Goal: Information Seeking & Learning: Learn about a topic

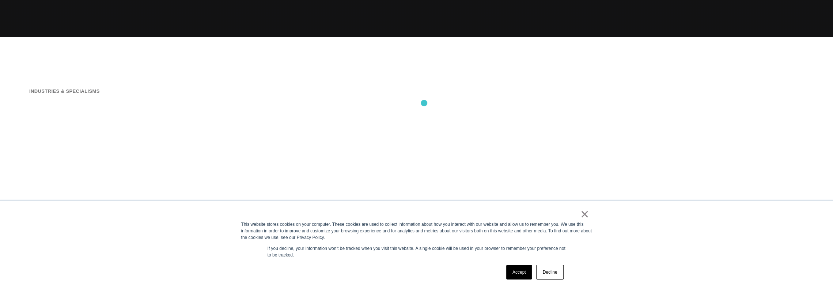
scroll to position [256, 0]
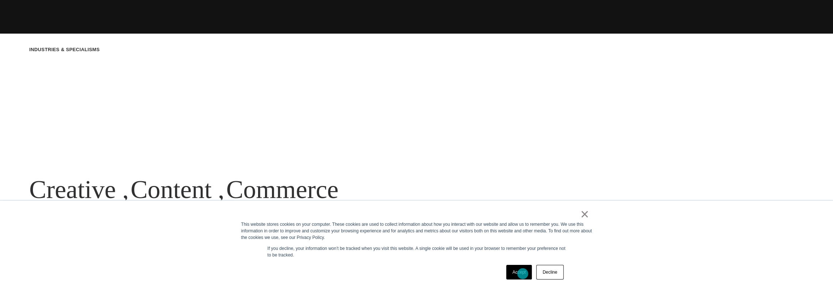
click at [523, 274] on link "Accept" at bounding box center [519, 272] width 26 height 15
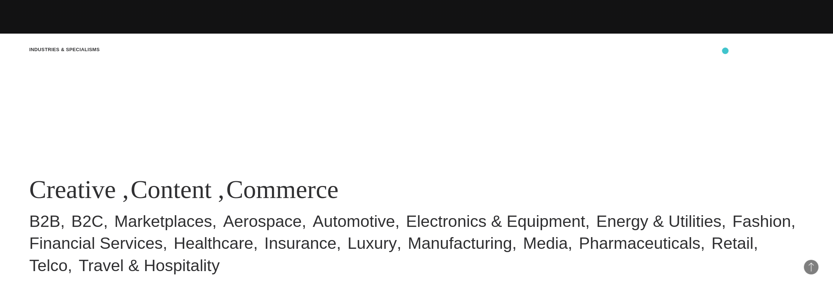
click at [728, 53] on div "Industries & Specialisms Creative , Content , Commerce B2B B2C Marketplaces Aer…" at bounding box center [416, 161] width 833 height 289
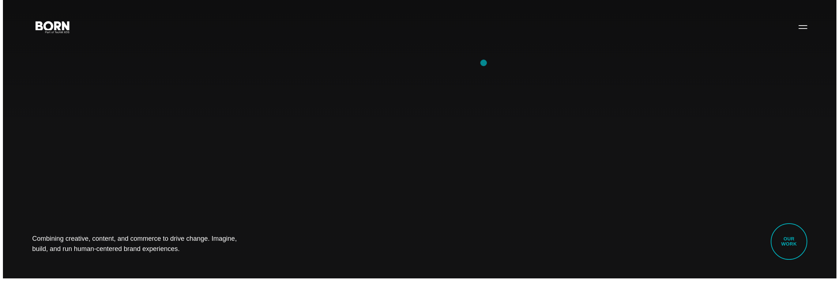
scroll to position [0, 0]
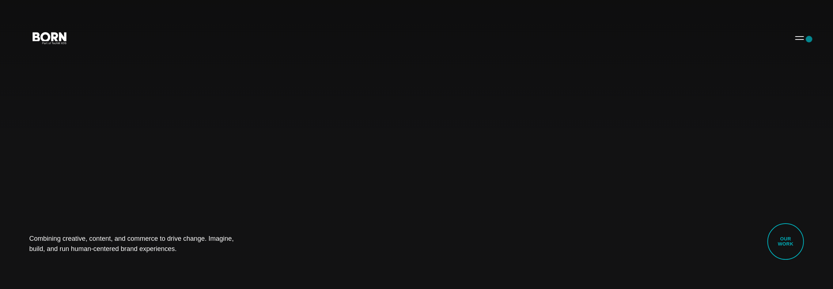
click at [809, 39] on div "Combining creative, content, and commerce to drive change. Imagine, build, and …" at bounding box center [416, 144] width 833 height 289
click at [796, 39] on button "Primary Menu" at bounding box center [800, 37] width 18 height 15
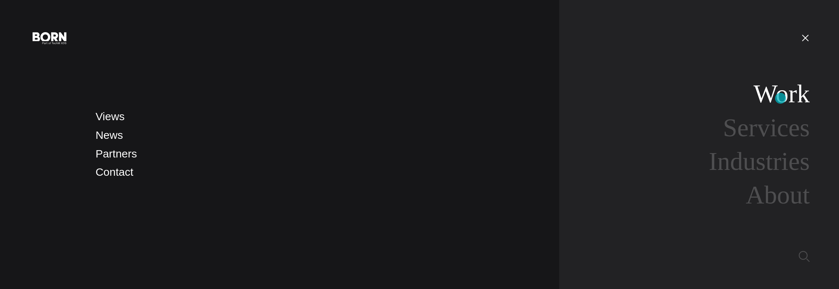
click at [781, 98] on link "Work" at bounding box center [781, 94] width 56 height 28
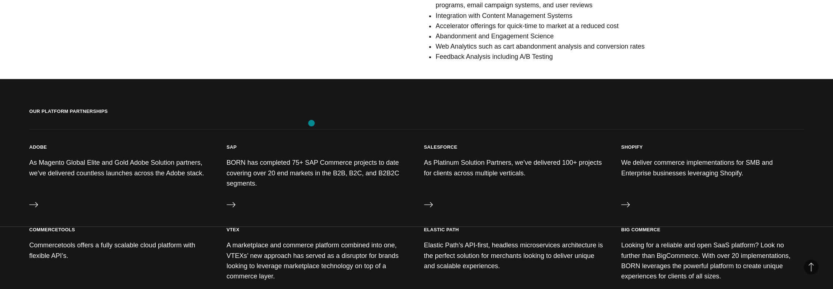
scroll to position [695, 0]
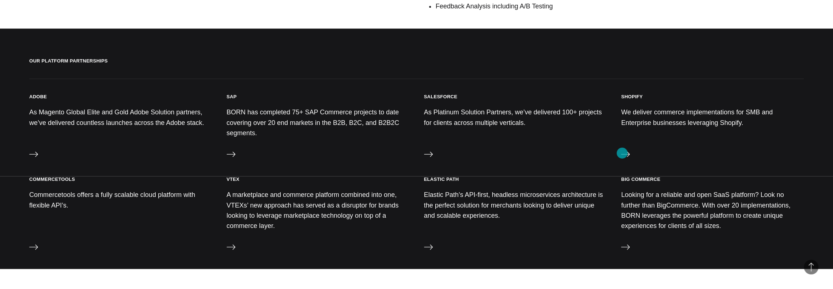
click at [622, 153] on icon at bounding box center [625, 154] width 9 height 9
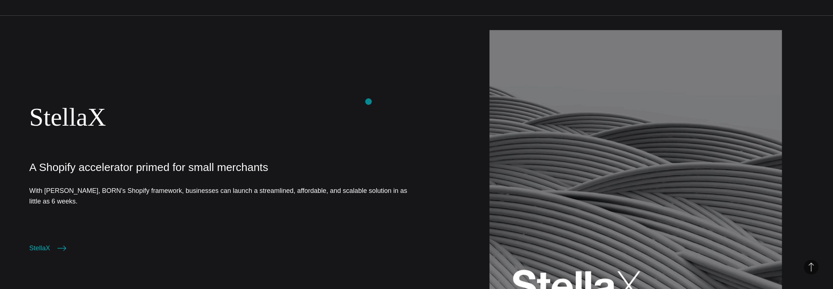
scroll to position [878, 0]
click at [47, 106] on link "StellaX" at bounding box center [67, 117] width 77 height 28
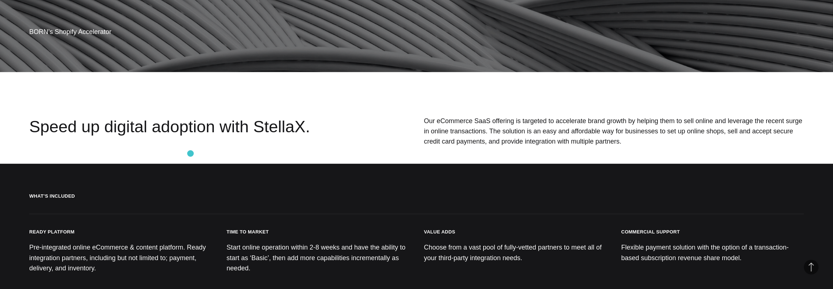
scroll to position [219, 0]
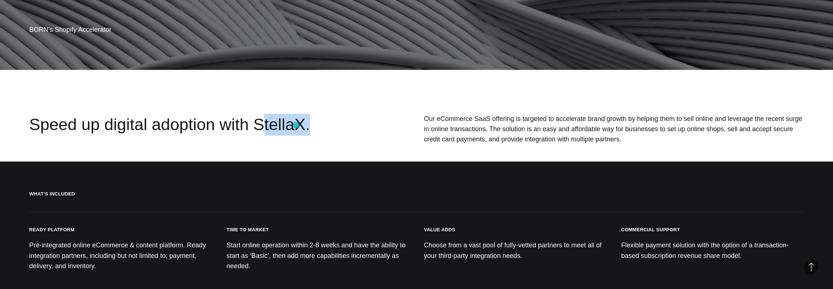
drag, startPoint x: 251, startPoint y: 125, endPoint x: 296, endPoint y: 125, distance: 45.0
click at [296, 125] on div "Speed up digital adoption with StellaX." at bounding box center [186, 130] width 314 height 33
click at [263, 127] on div "Speed up digital adoption with StellaX." at bounding box center [186, 130] width 314 height 33
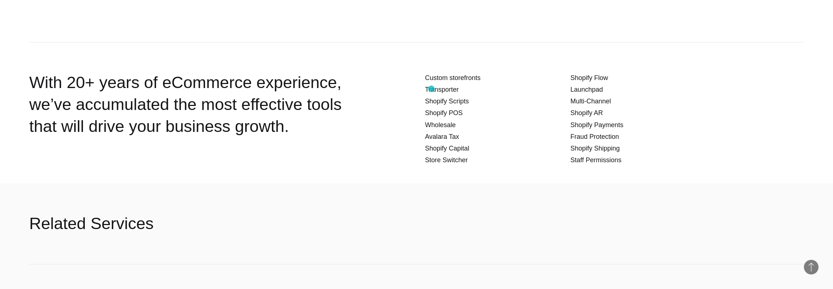
scroll to position [858, 0]
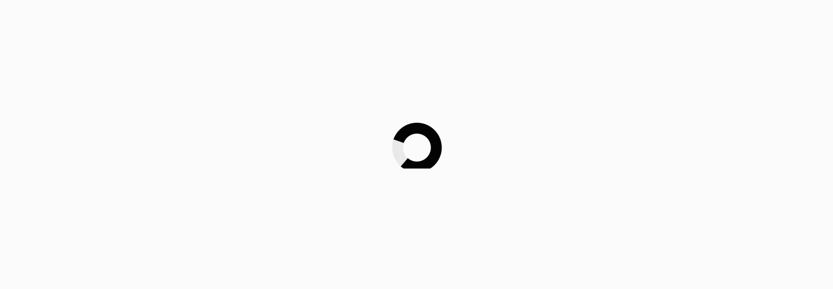
scroll to position [878, 0]
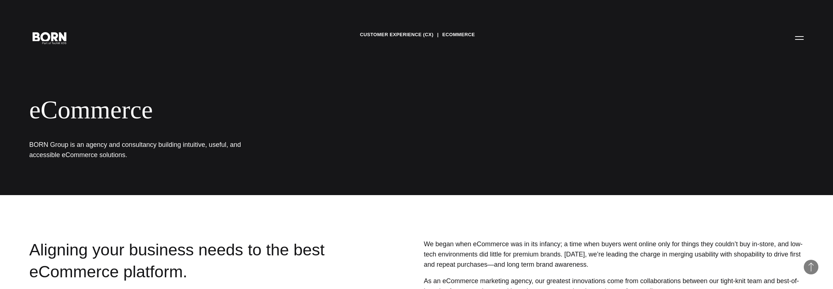
scroll to position [695, 0]
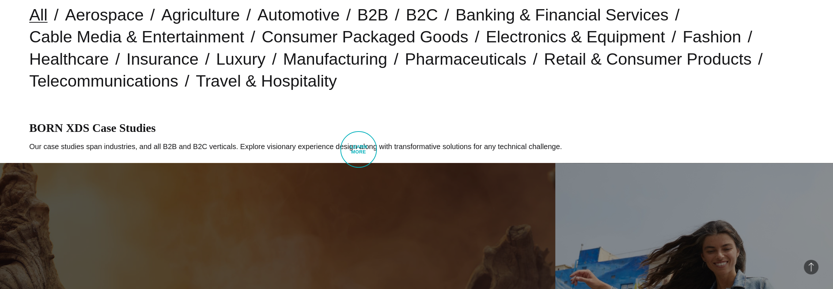
scroll to position [183, 0]
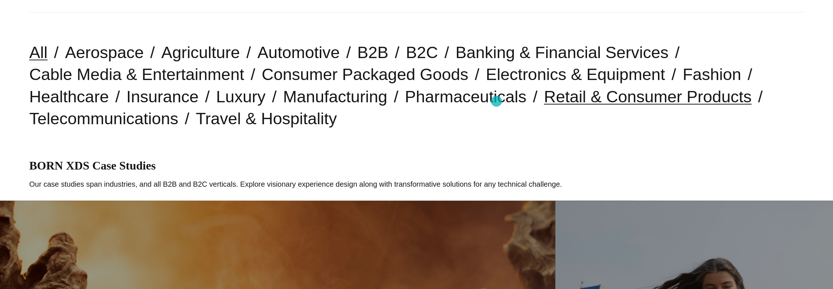
click at [544, 101] on link "Retail & Consumer Products" at bounding box center [648, 96] width 208 height 19
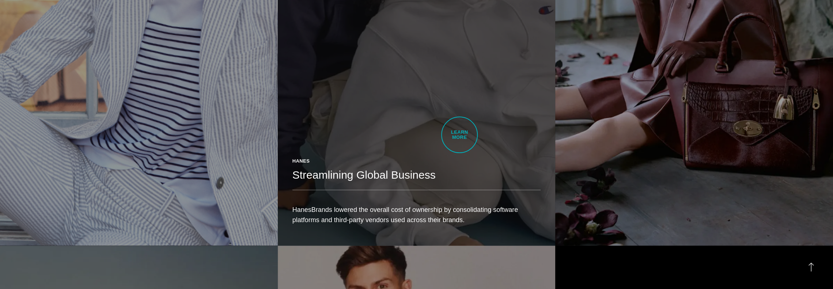
scroll to position [1024, 0]
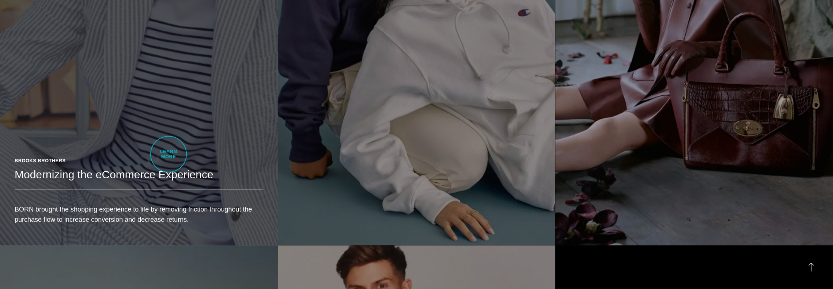
click at [169, 154] on div "Brooks Brothers Modernizing the eCommerce Experience BORN brought the shopping …" at bounding box center [139, 194] width 278 height 103
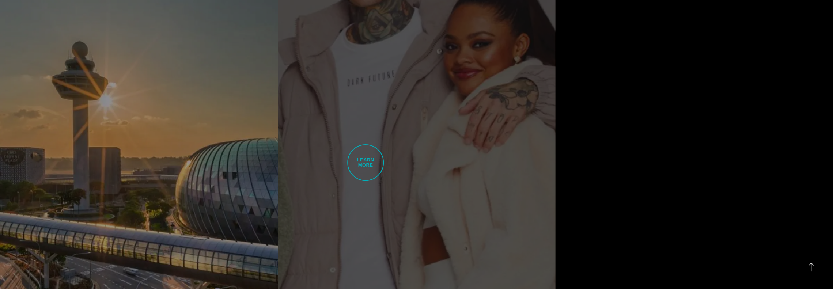
scroll to position [1426, 0]
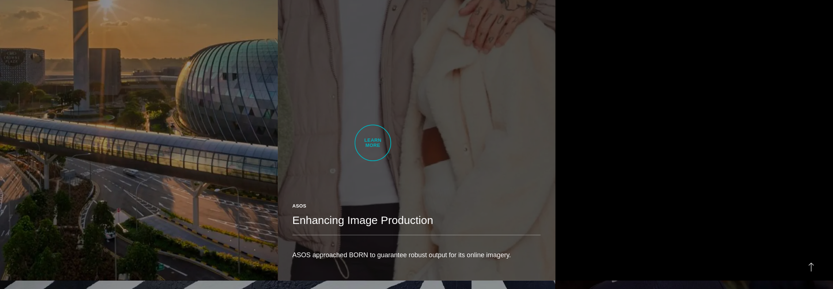
click at [373, 143] on link "ASOS Enhancing Image Production ASOS approached BORN to guarantee robust output…" at bounding box center [417, 61] width 278 height 437
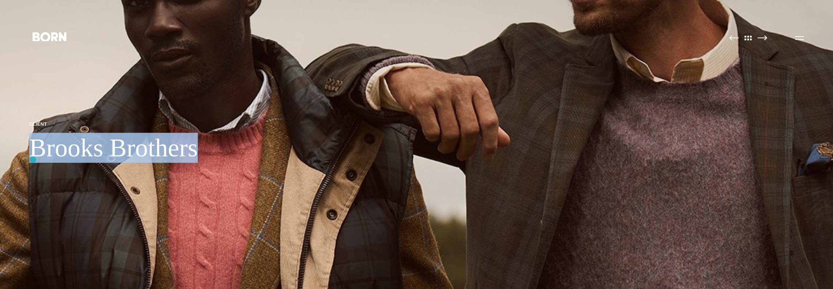
drag, startPoint x: 197, startPoint y: 151, endPoint x: 33, endPoint y: 160, distance: 164.1
click at [33, 160] on h1 "Brooks Brothers" at bounding box center [113, 148] width 169 height 30
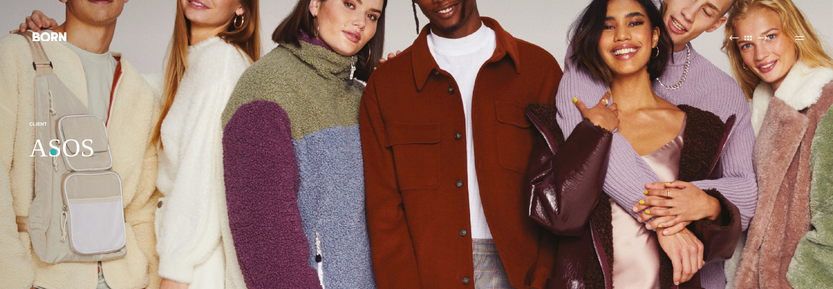
click at [53, 152] on h1 "ASOS" at bounding box center [61, 148] width 65 height 30
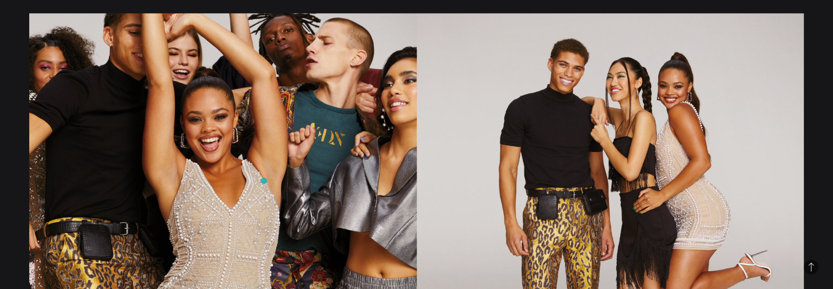
scroll to position [1463, 0]
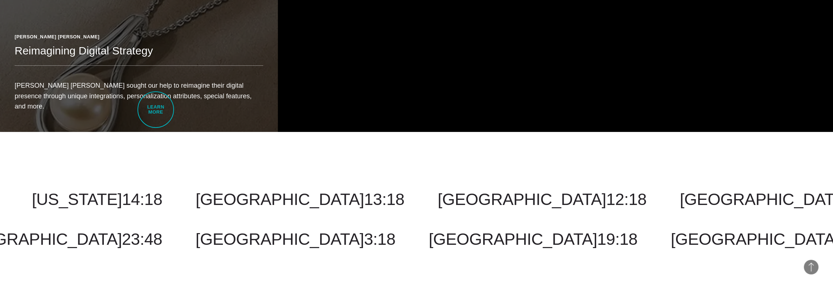
scroll to position [2340, 0]
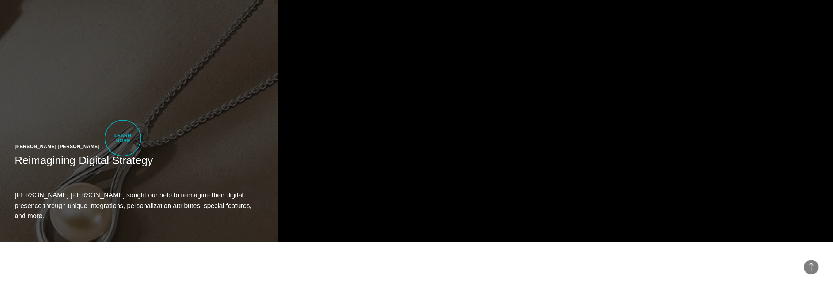
click at [123, 138] on div "Fraser Hart Reimagining Digital Strategy Fraser Hart sought our help to reimagi…" at bounding box center [139, 184] width 278 height 113
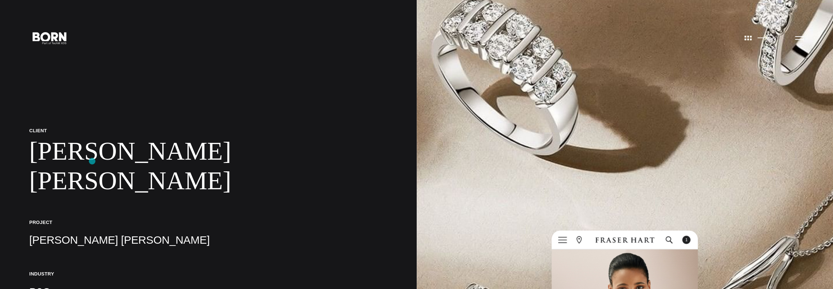
click at [92, 161] on h1 "[PERSON_NAME] [PERSON_NAME]" at bounding box center [208, 166] width 358 height 60
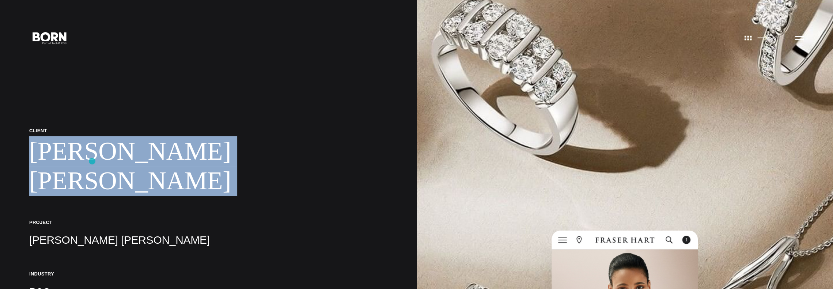
click at [92, 161] on h1 "[PERSON_NAME] [PERSON_NAME]" at bounding box center [208, 166] width 358 height 60
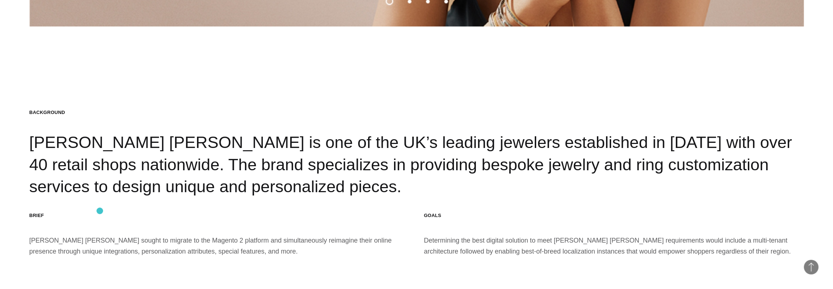
scroll to position [1389, 0]
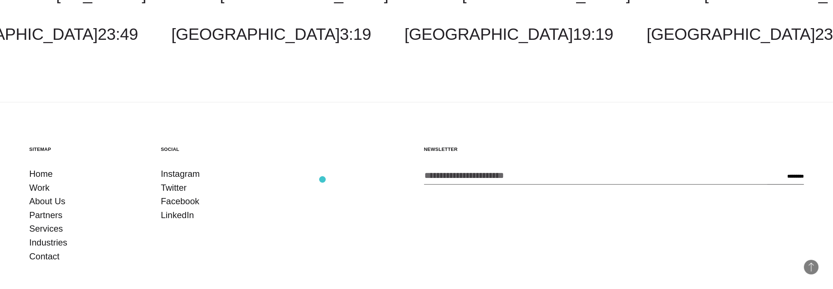
scroll to position [2711, 0]
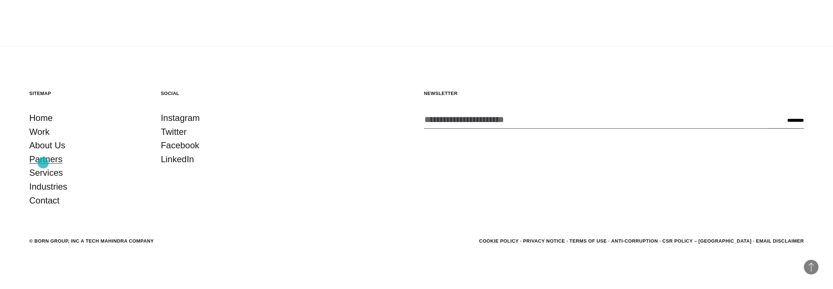
click at [43, 163] on link "Partners" at bounding box center [45, 159] width 33 height 14
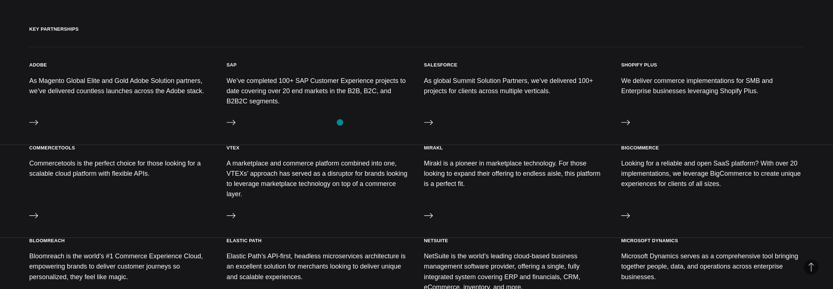
scroll to position [329, 0]
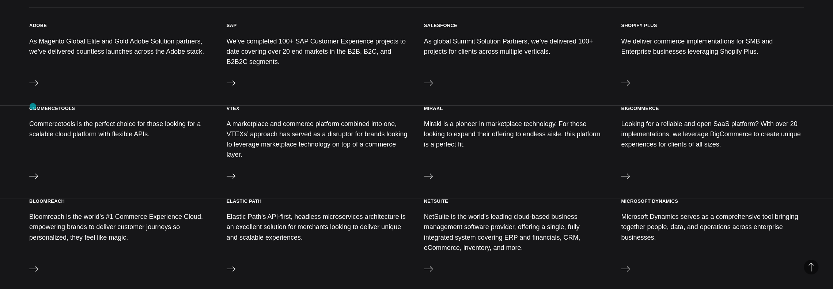
click at [33, 106] on h3 "commercetools" at bounding box center [52, 108] width 46 height 6
click at [33, 107] on h3 "commercetools" at bounding box center [52, 108] width 46 height 6
